Goal: Task Accomplishment & Management: Use online tool/utility

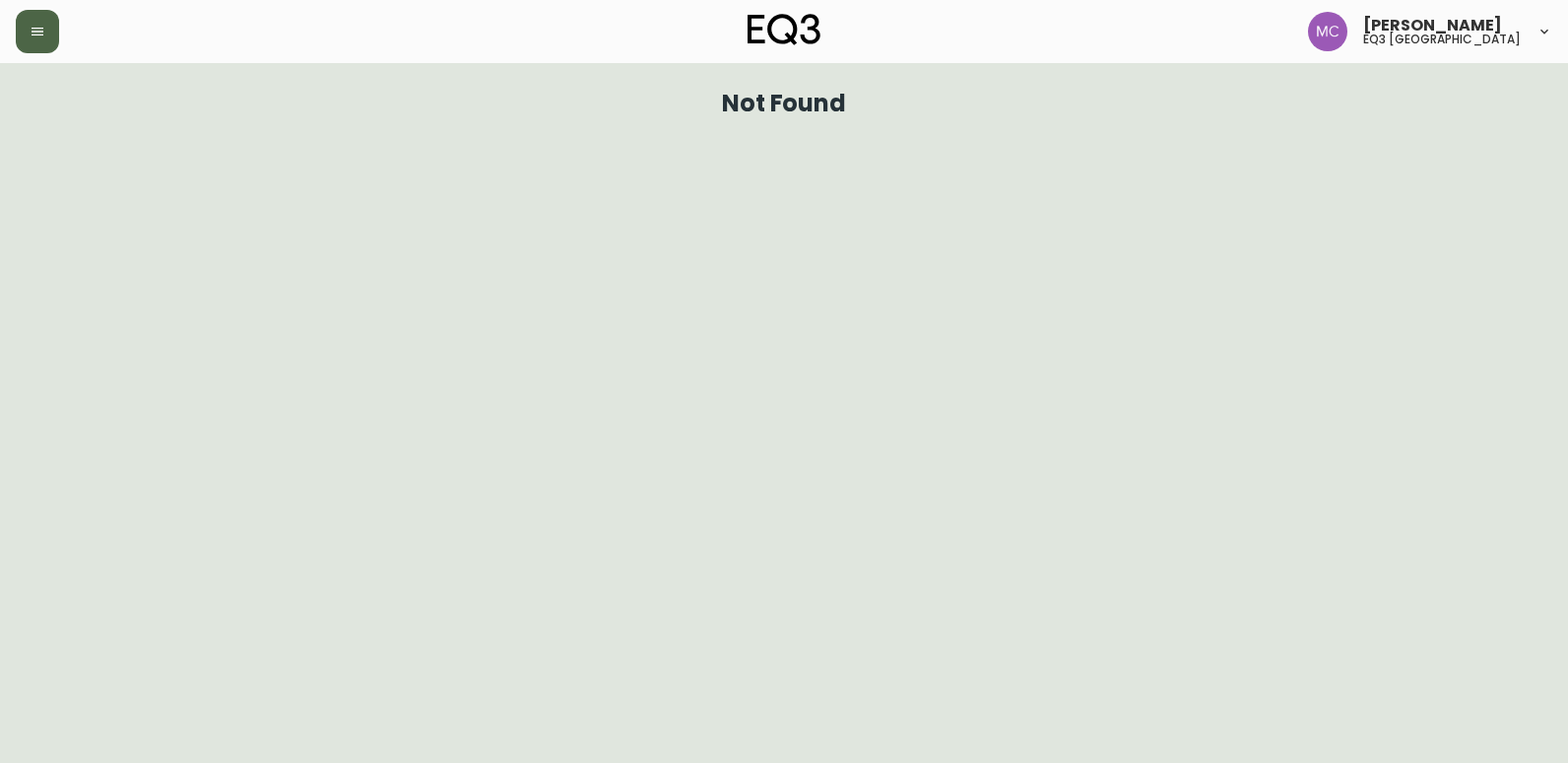
click at [53, 22] on button "button" at bounding box center [37, 32] width 43 height 43
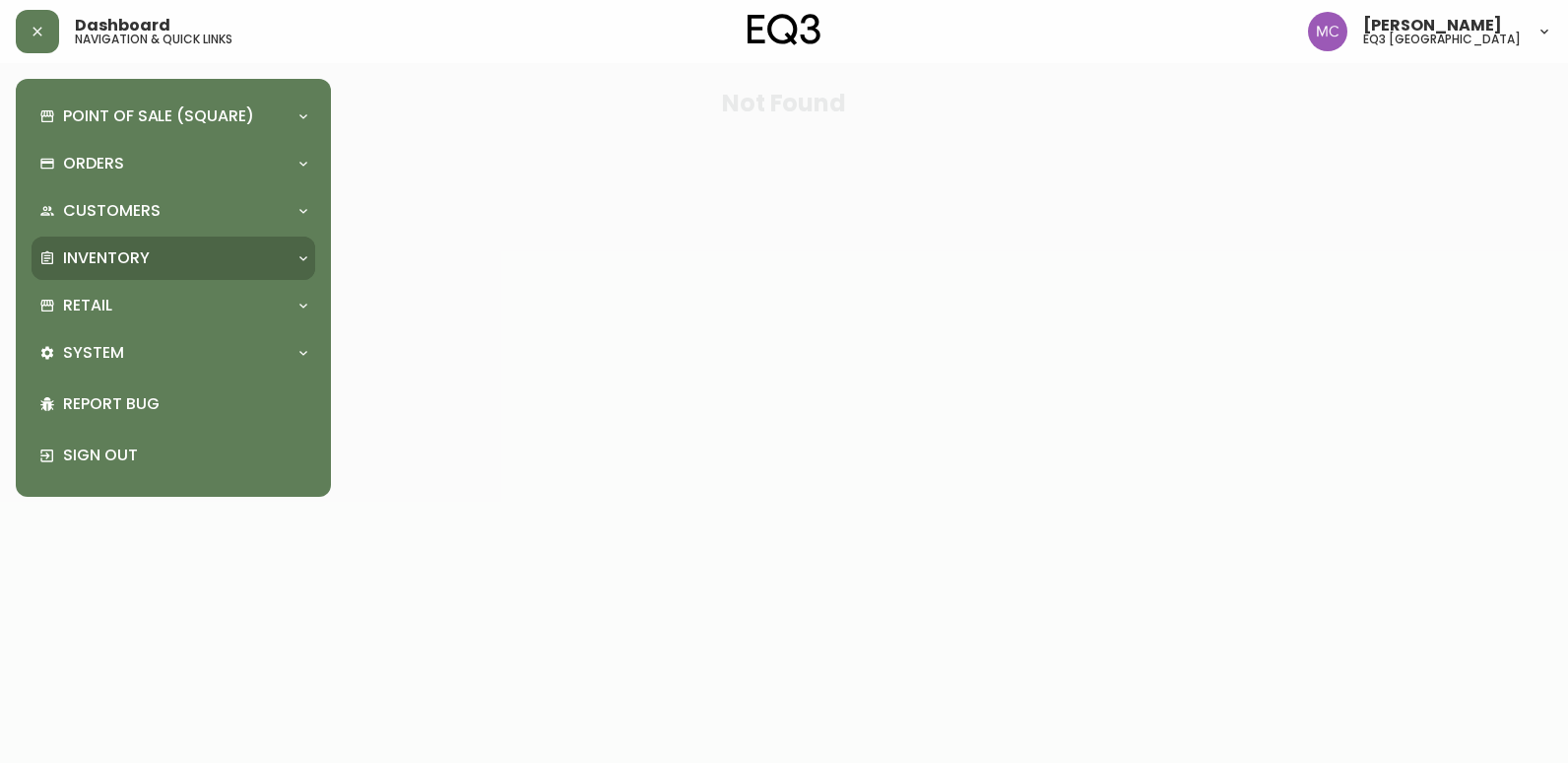
click at [81, 256] on p "Inventory" at bounding box center [106, 258] width 87 height 22
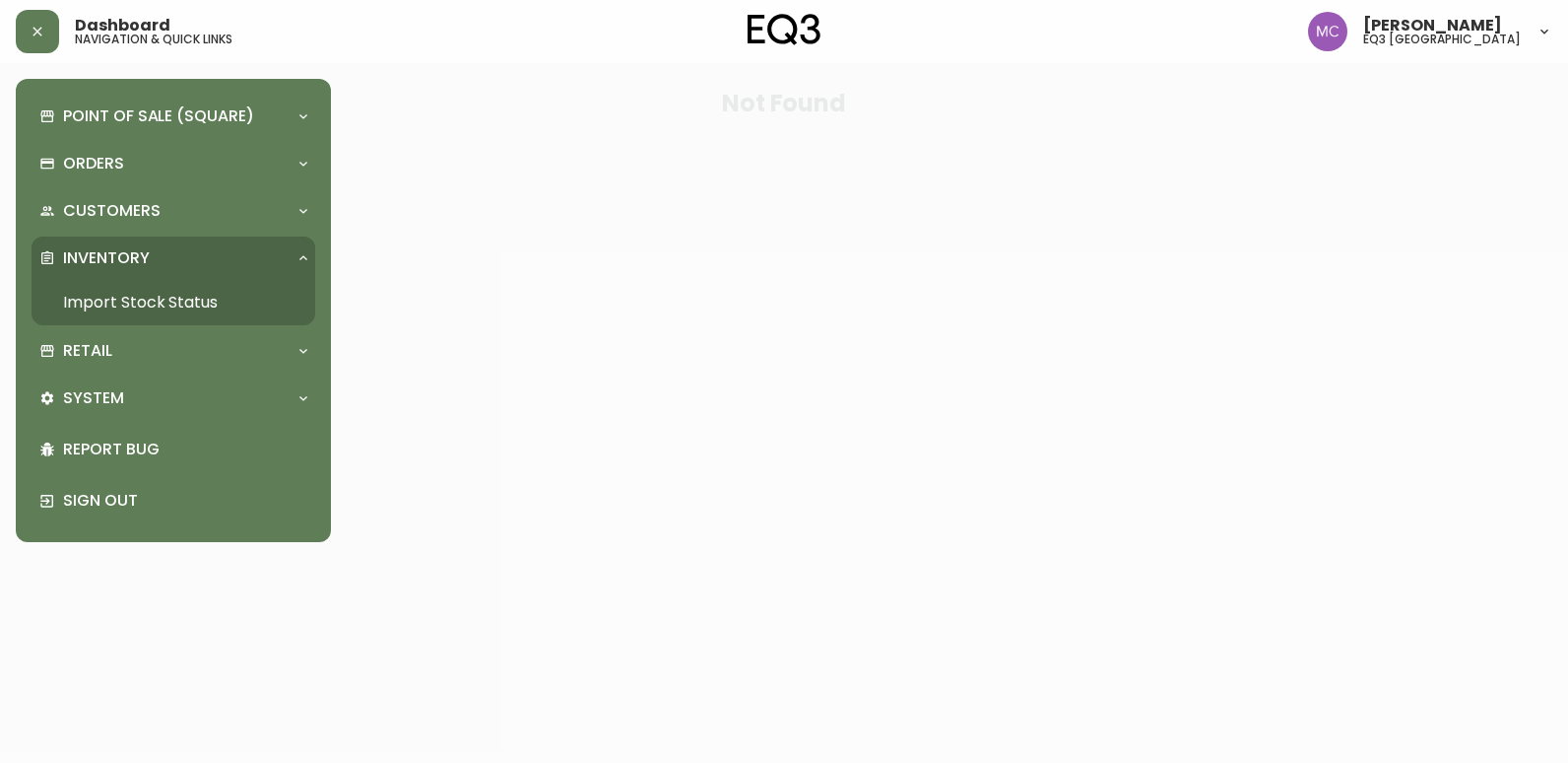
click at [108, 293] on link "Import Stock Status" at bounding box center [173, 303] width 284 height 45
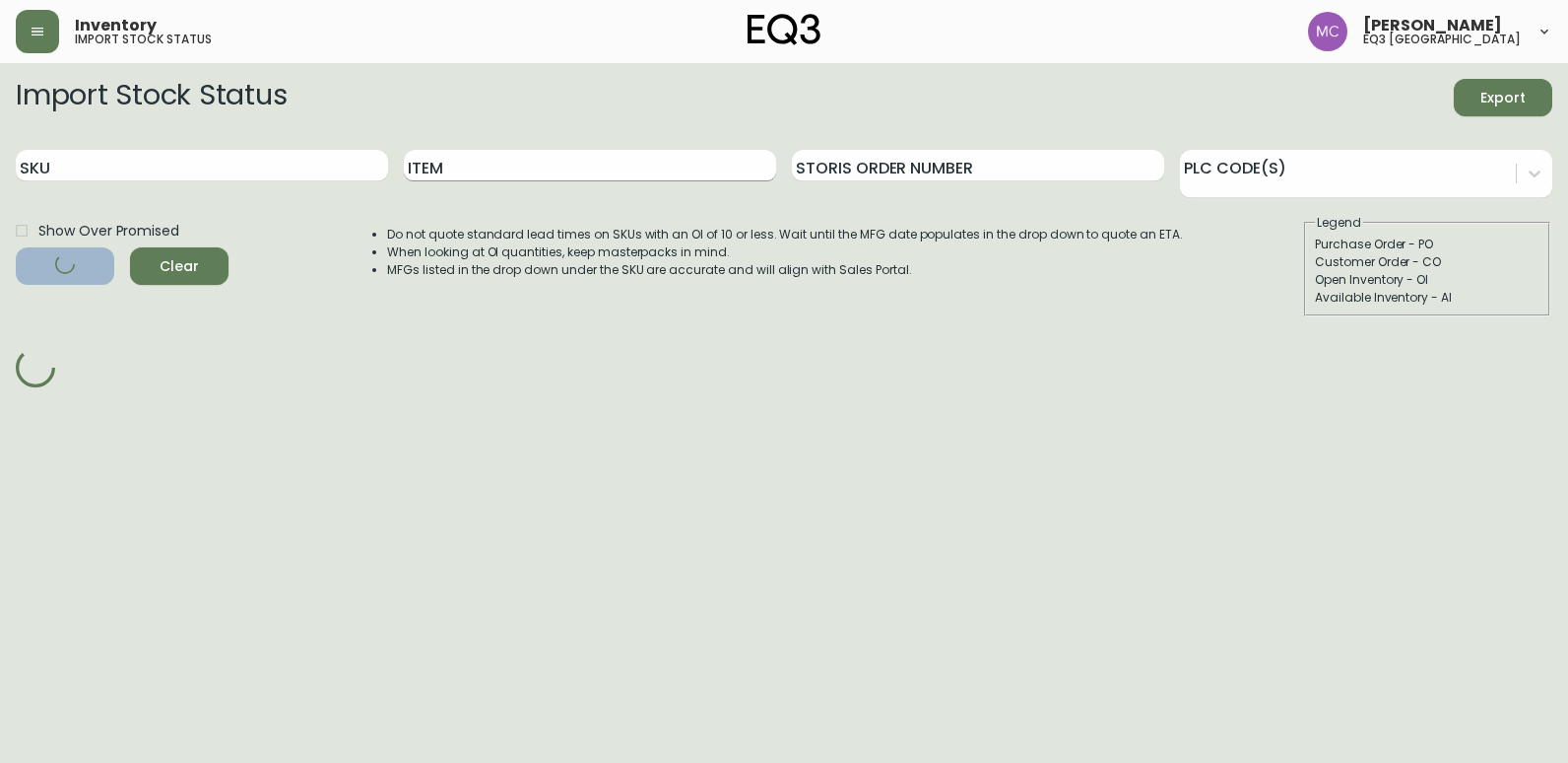
click at [443, 173] on input "Item" at bounding box center [590, 166] width 373 height 32
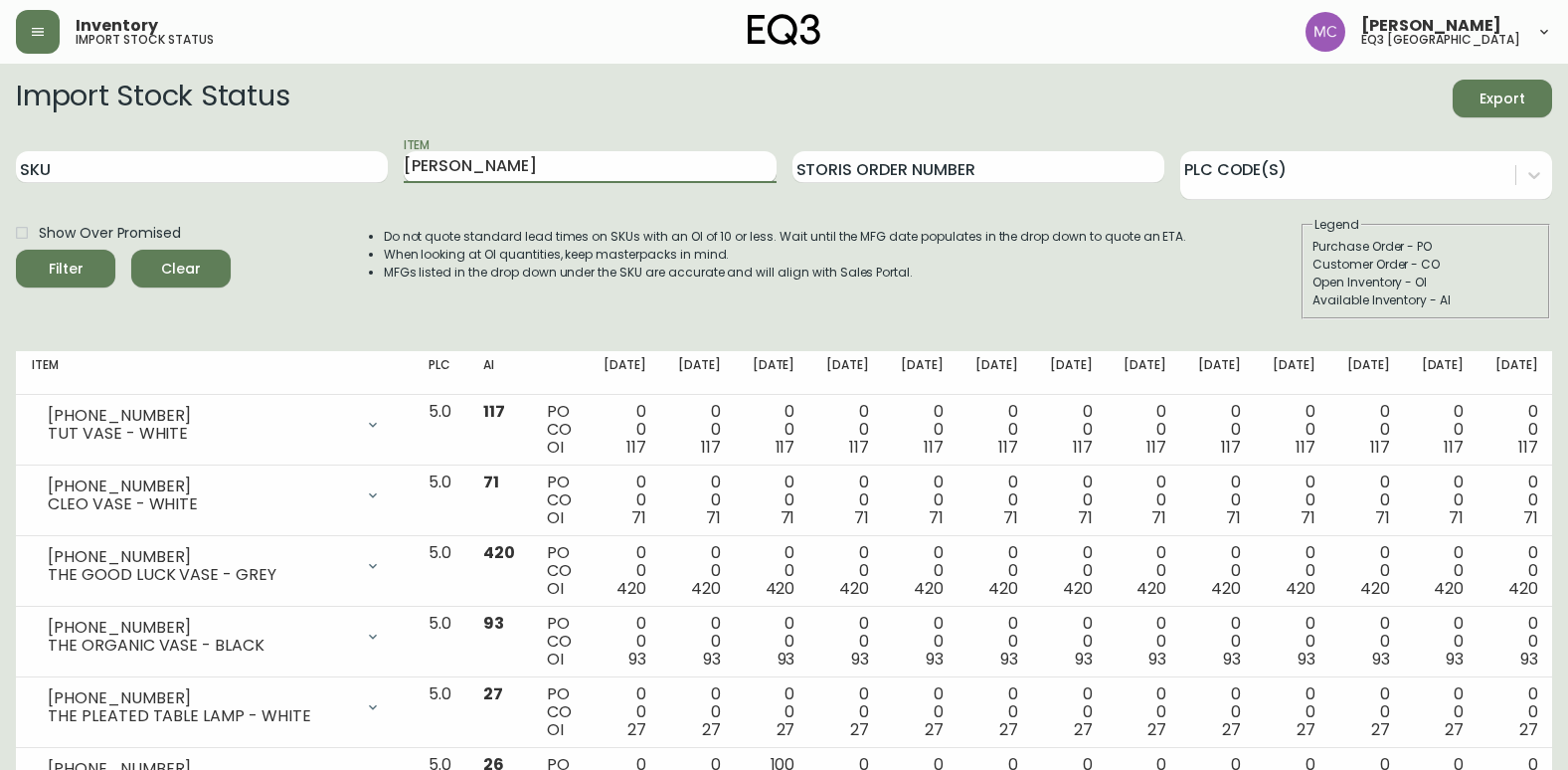
click at [16, 250] on button "Filter" at bounding box center [66, 269] width 99 height 38
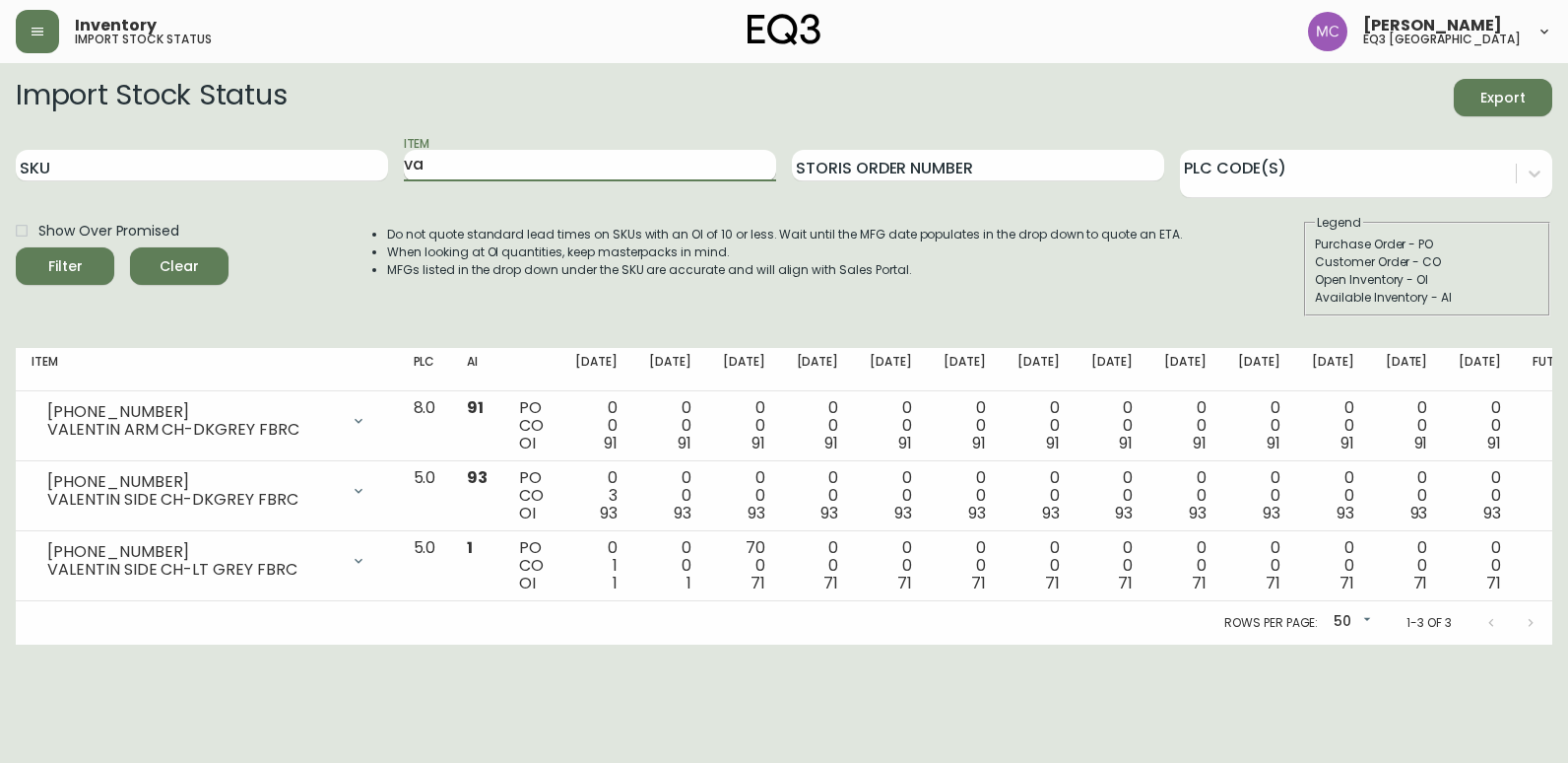
type input "v"
type input "[PERSON_NAME]"
click at [16, 247] on button "Filter" at bounding box center [65, 266] width 99 height 37
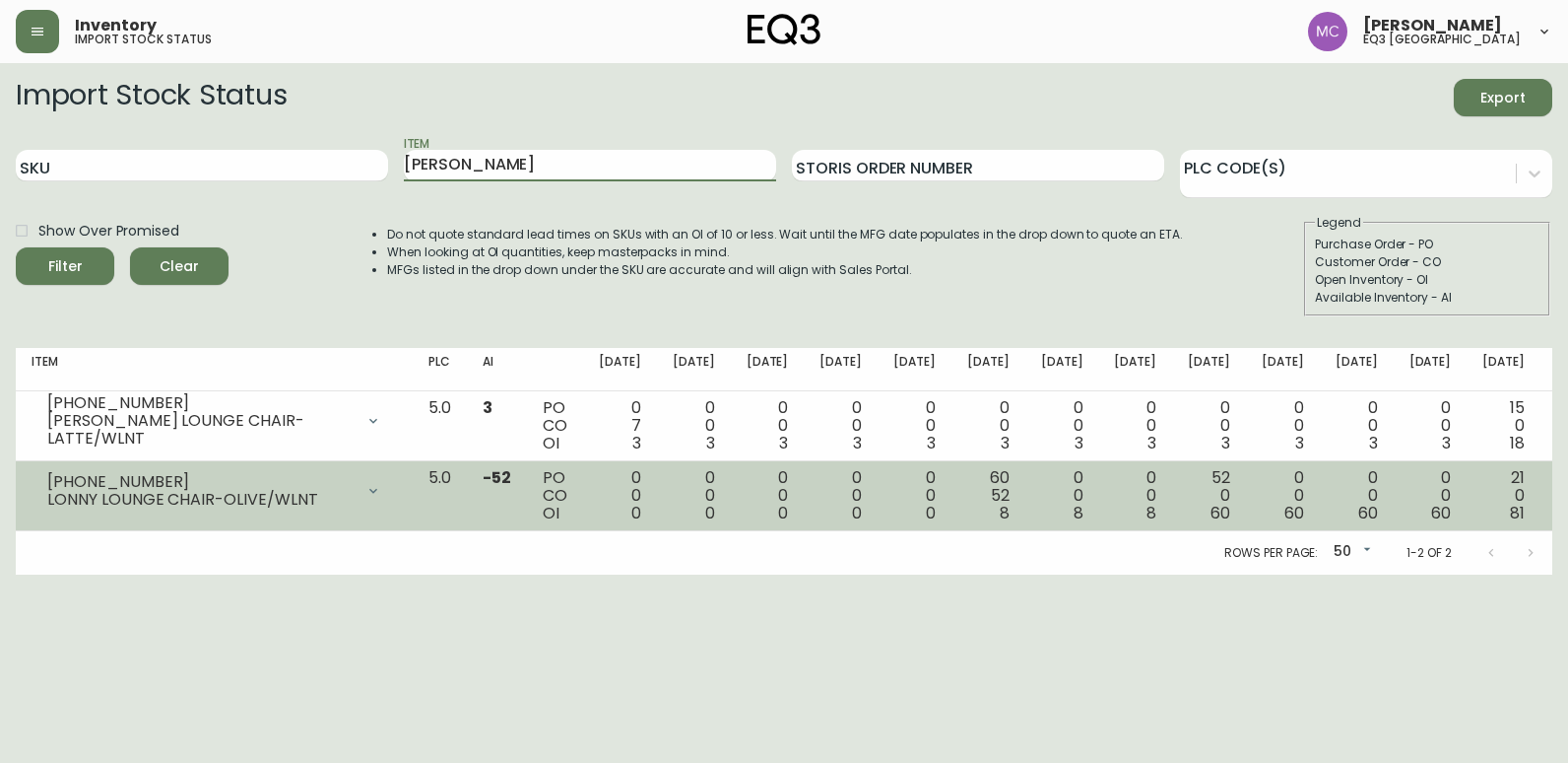
click at [377, 491] on icon at bounding box center [374, 490] width 8 height 5
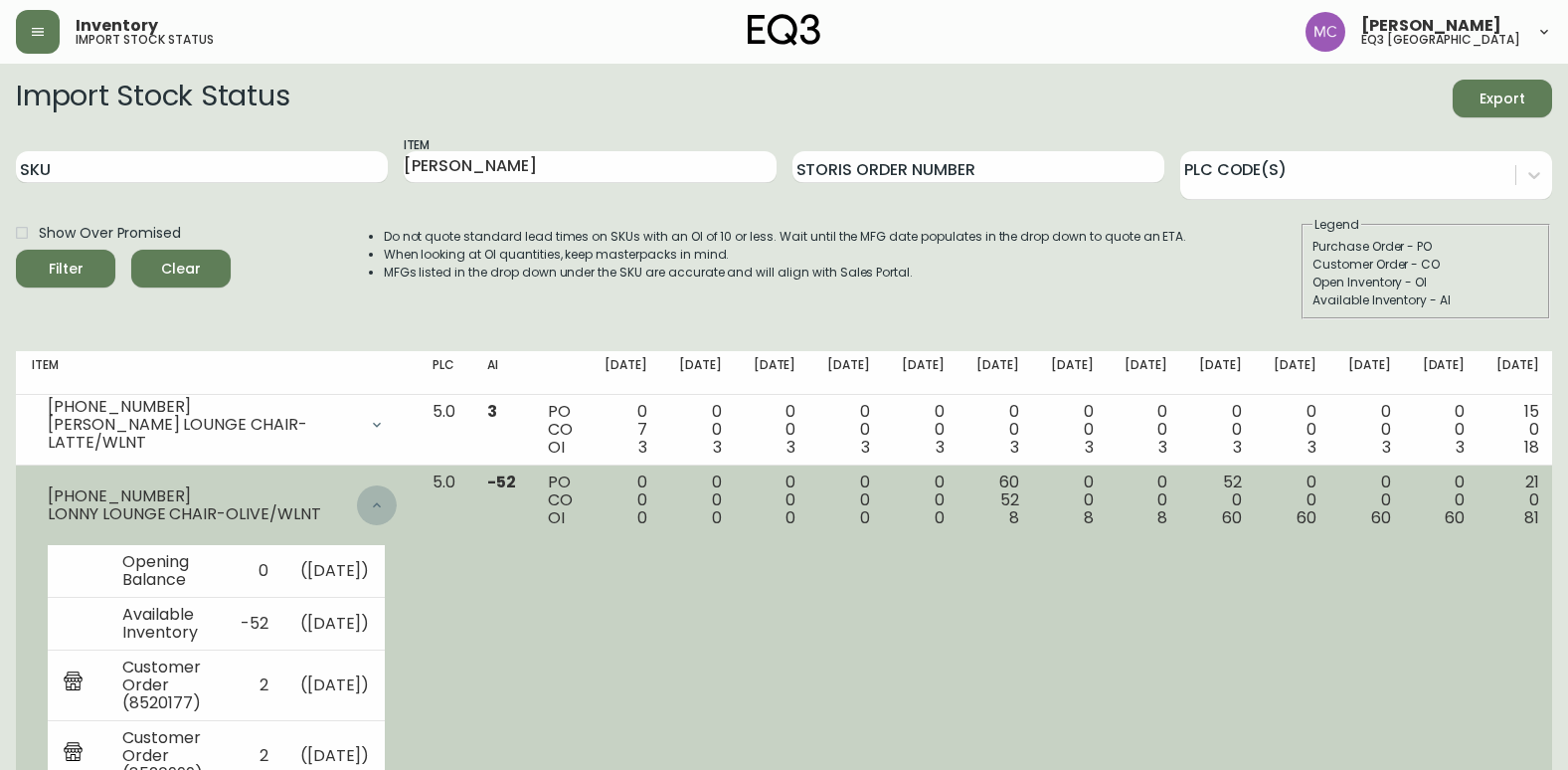
click at [385, 503] on icon at bounding box center [377, 505] width 16 height 16
